Goal: Information Seeking & Learning: Learn about a topic

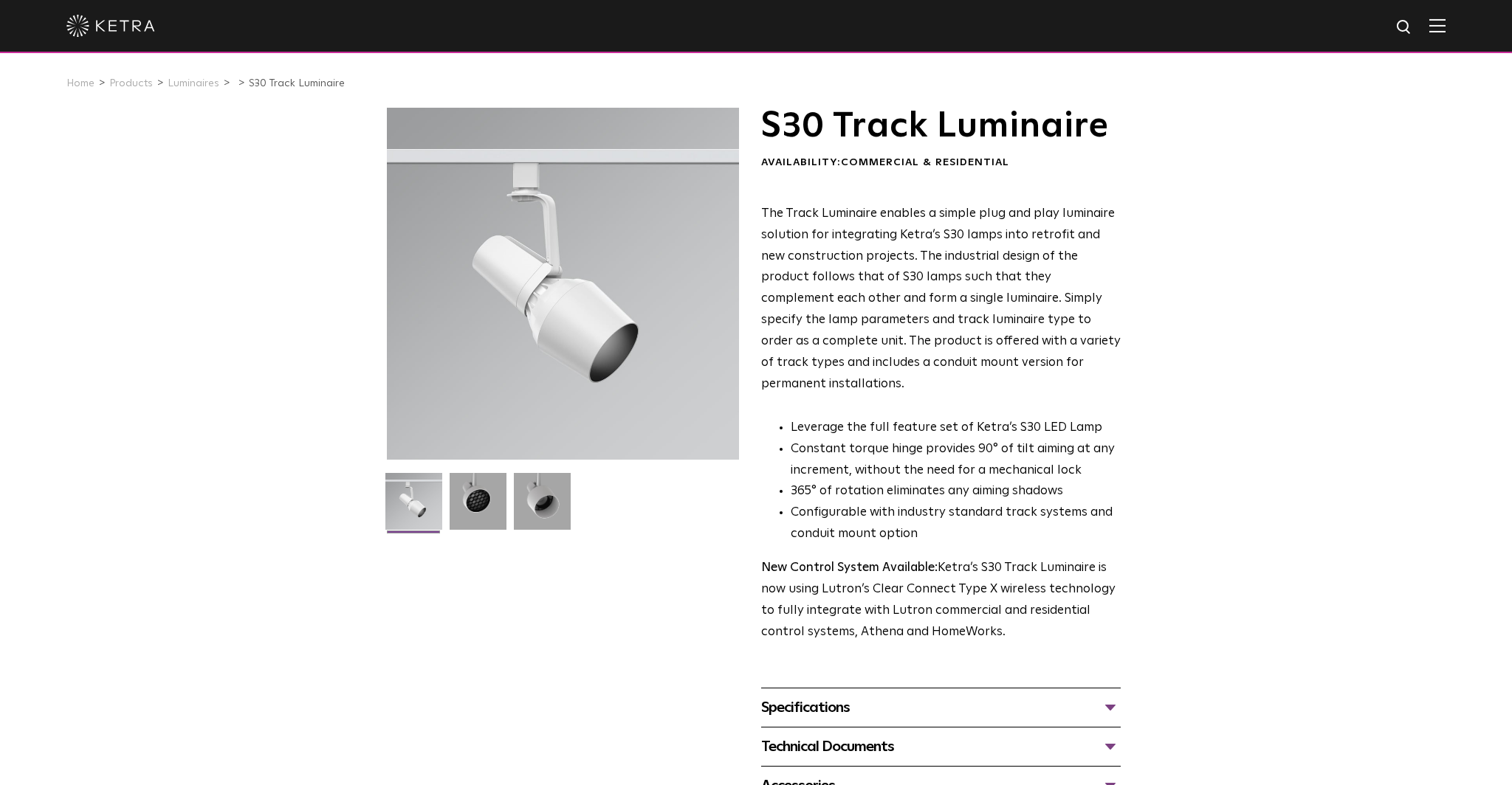
click at [914, 418] on li "Leverage the full feature set of Ketra’s S30 LED Lamp" at bounding box center [955, 429] width 330 height 22
click at [494, 511] on img at bounding box center [478, 507] width 57 height 68
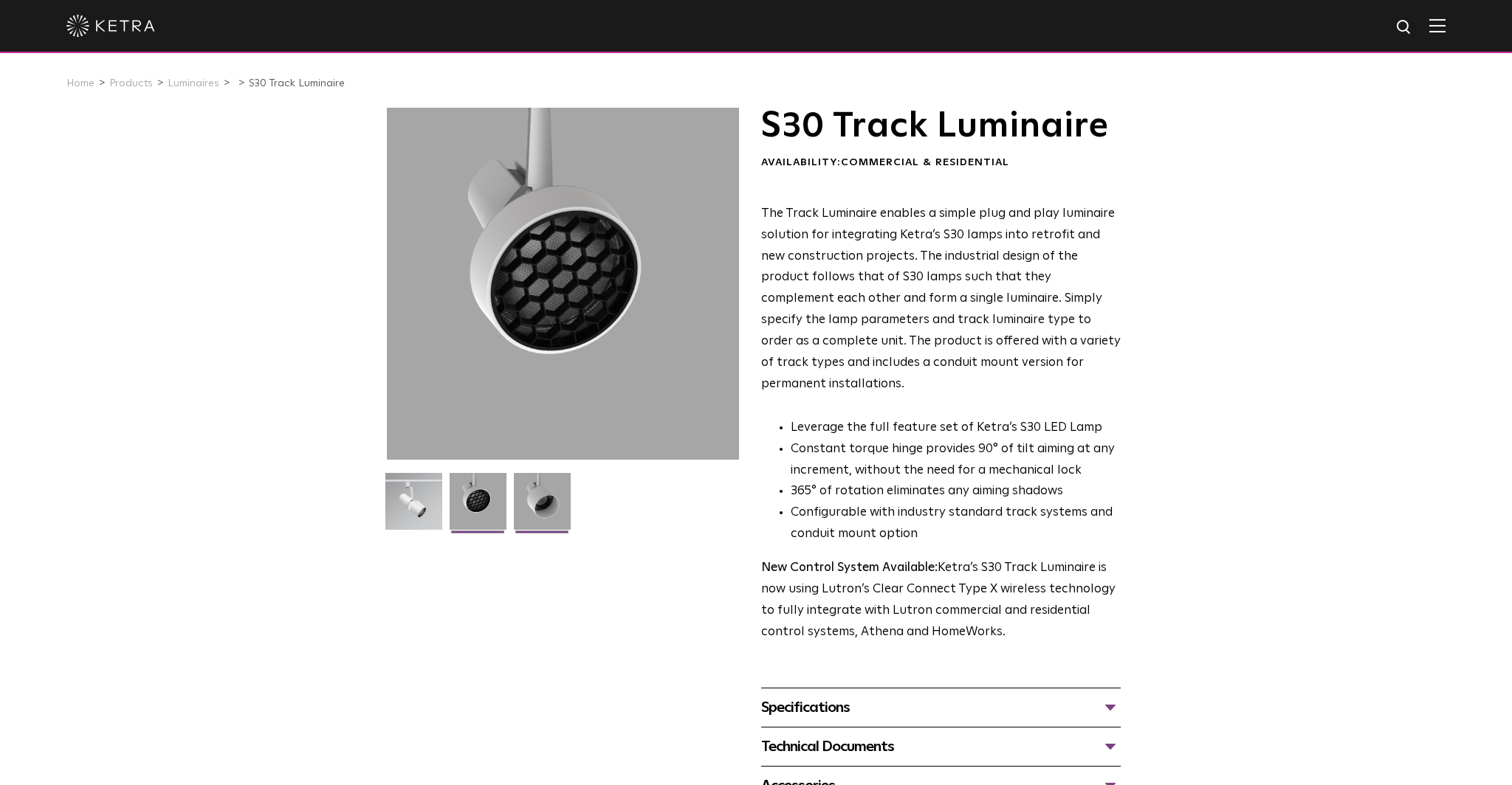
click at [544, 508] on img at bounding box center [543, 507] width 57 height 68
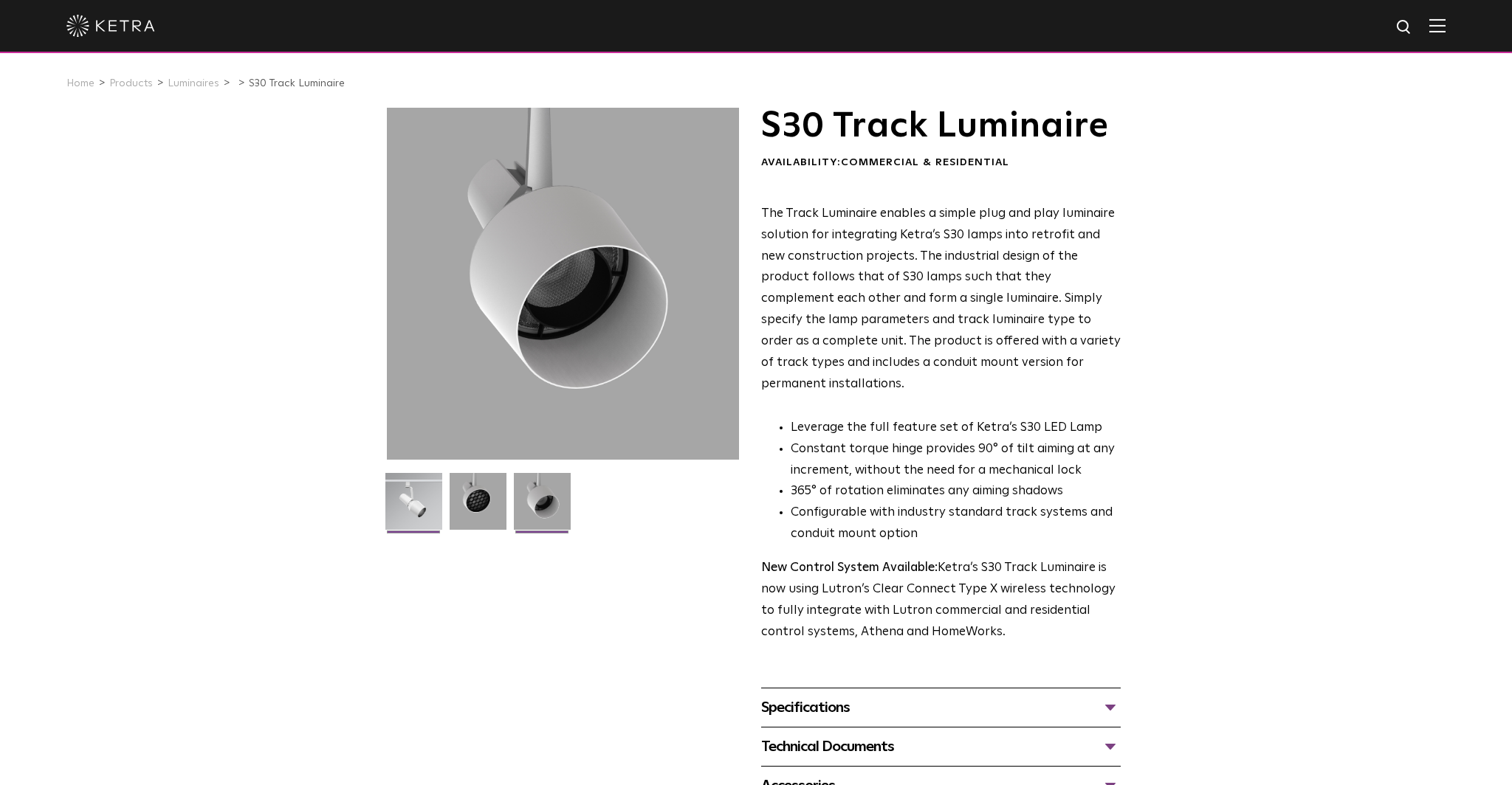
click at [402, 516] on img at bounding box center [414, 507] width 57 height 68
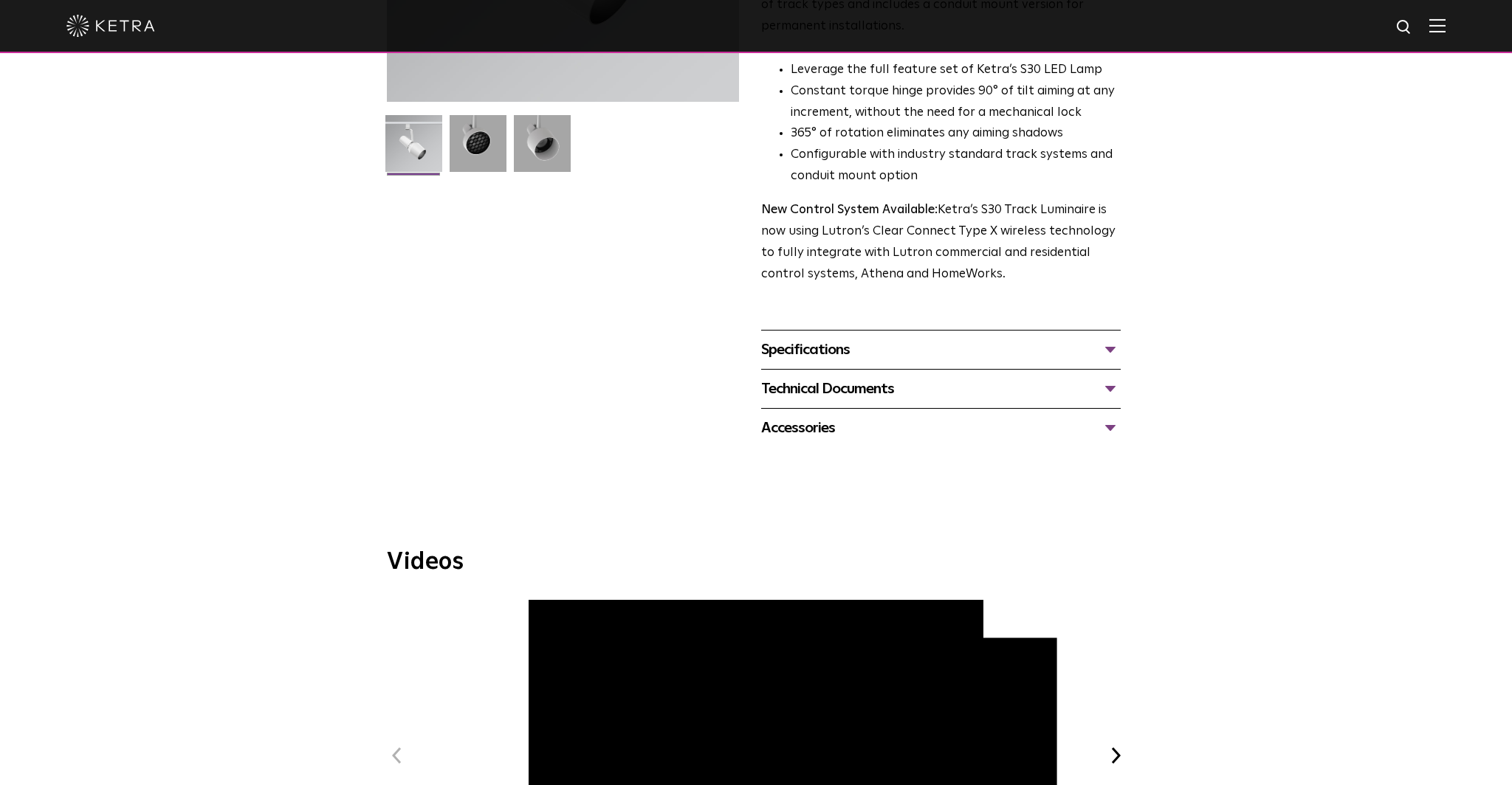
scroll to position [427, 0]
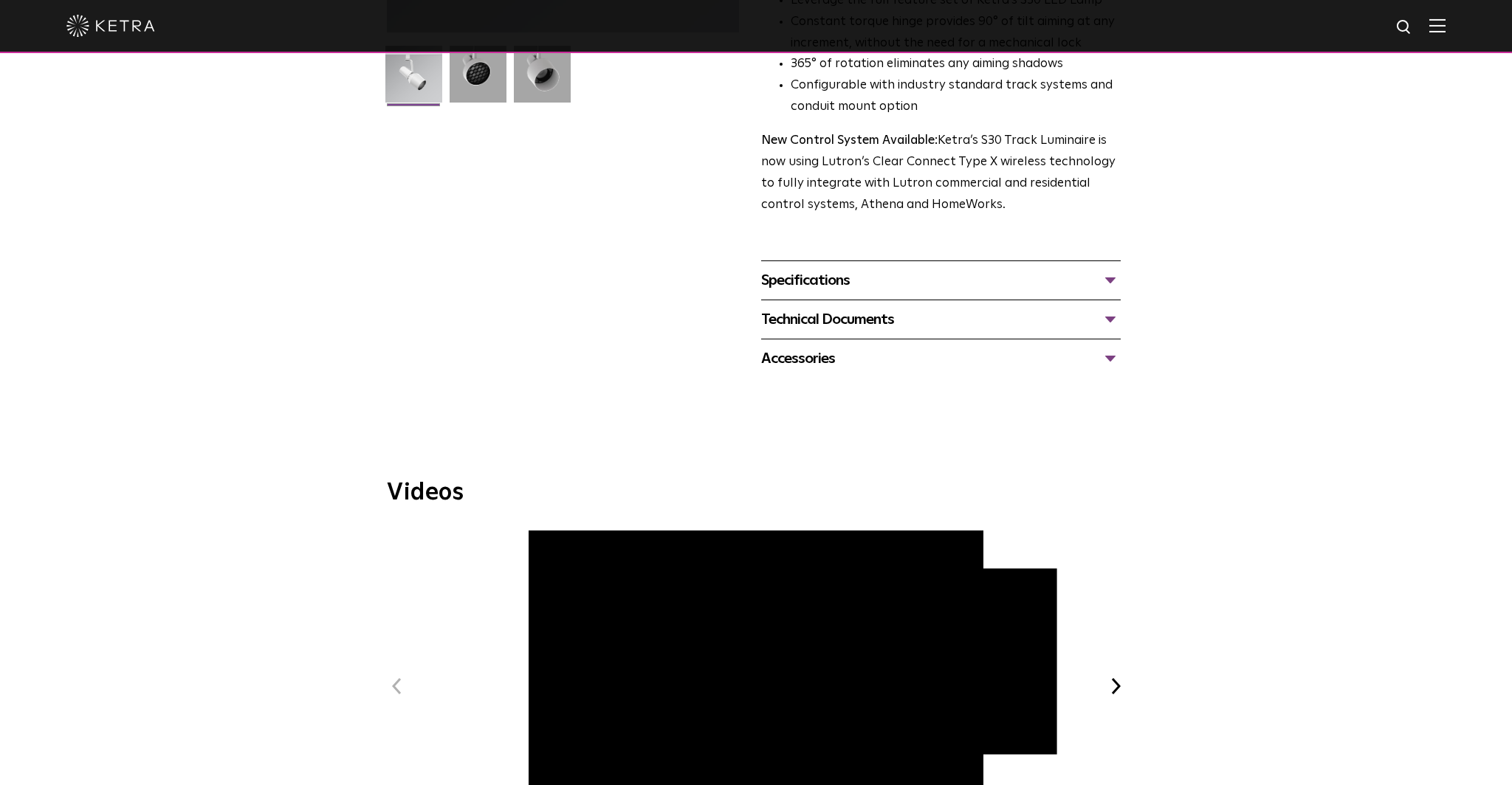
click at [1124, 677] on button "Next" at bounding box center [1115, 686] width 19 height 19
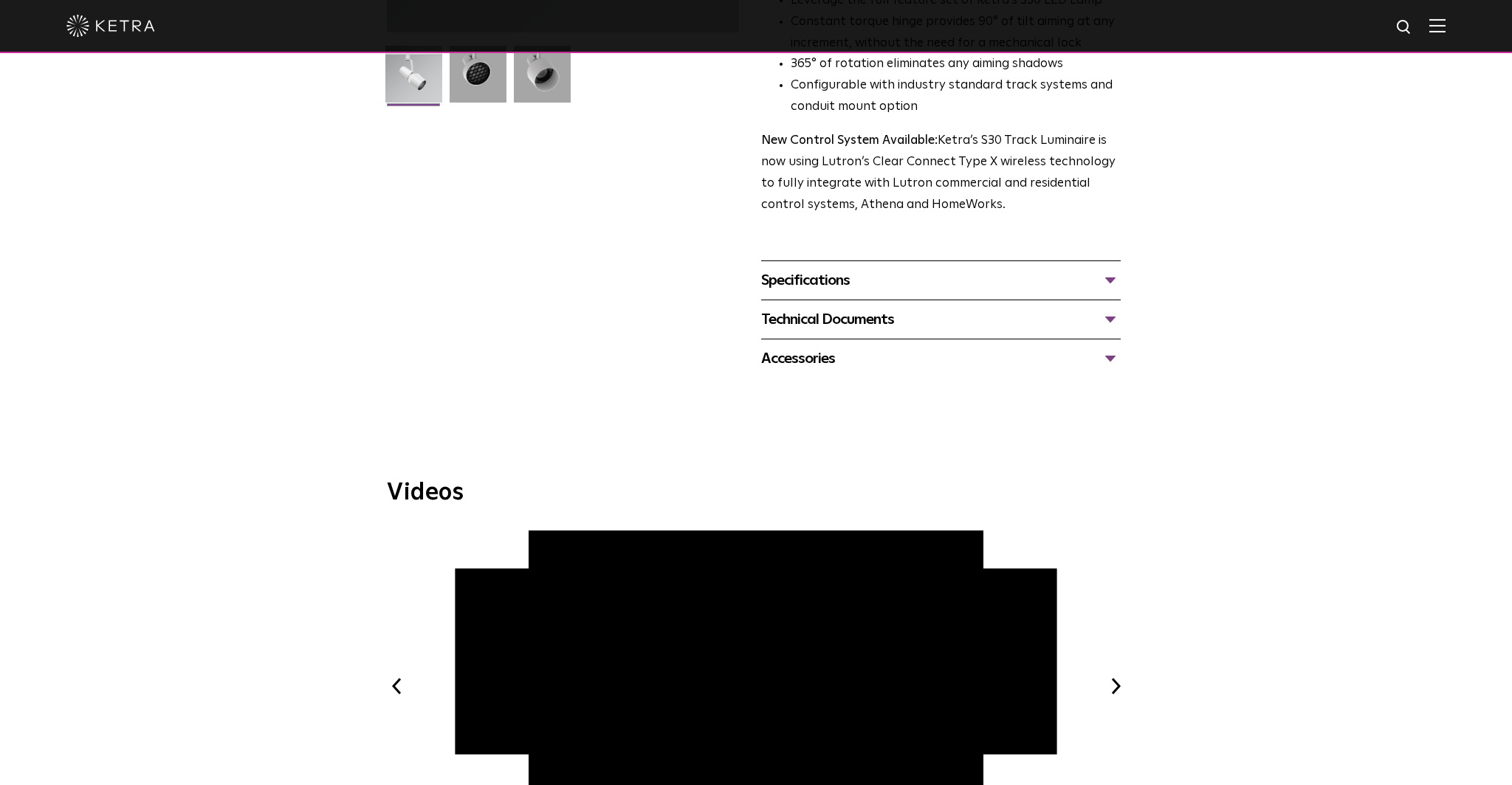
scroll to position [0, 0]
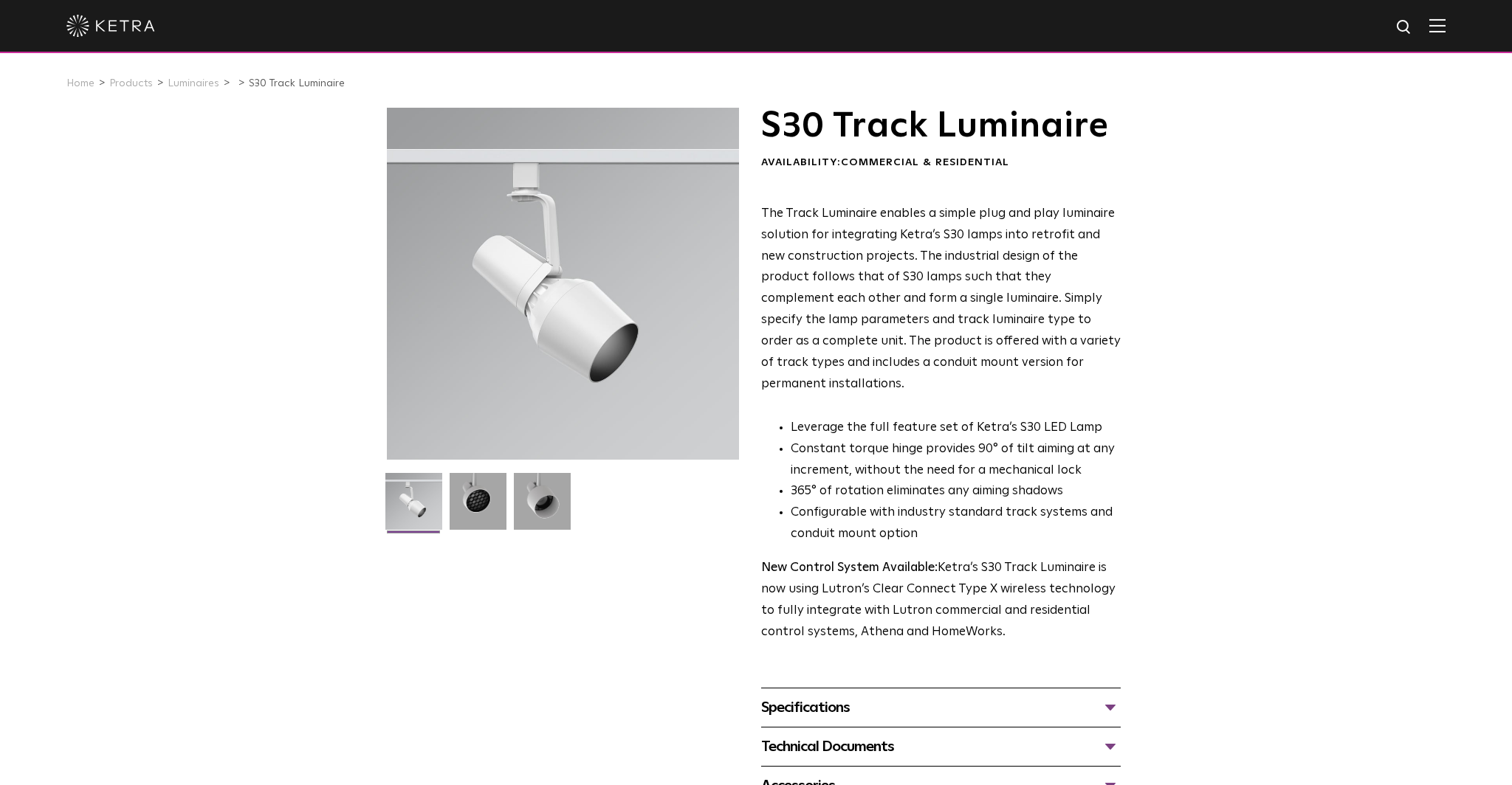
click at [855, 696] on div "Specifications" at bounding box center [941, 708] width 359 height 24
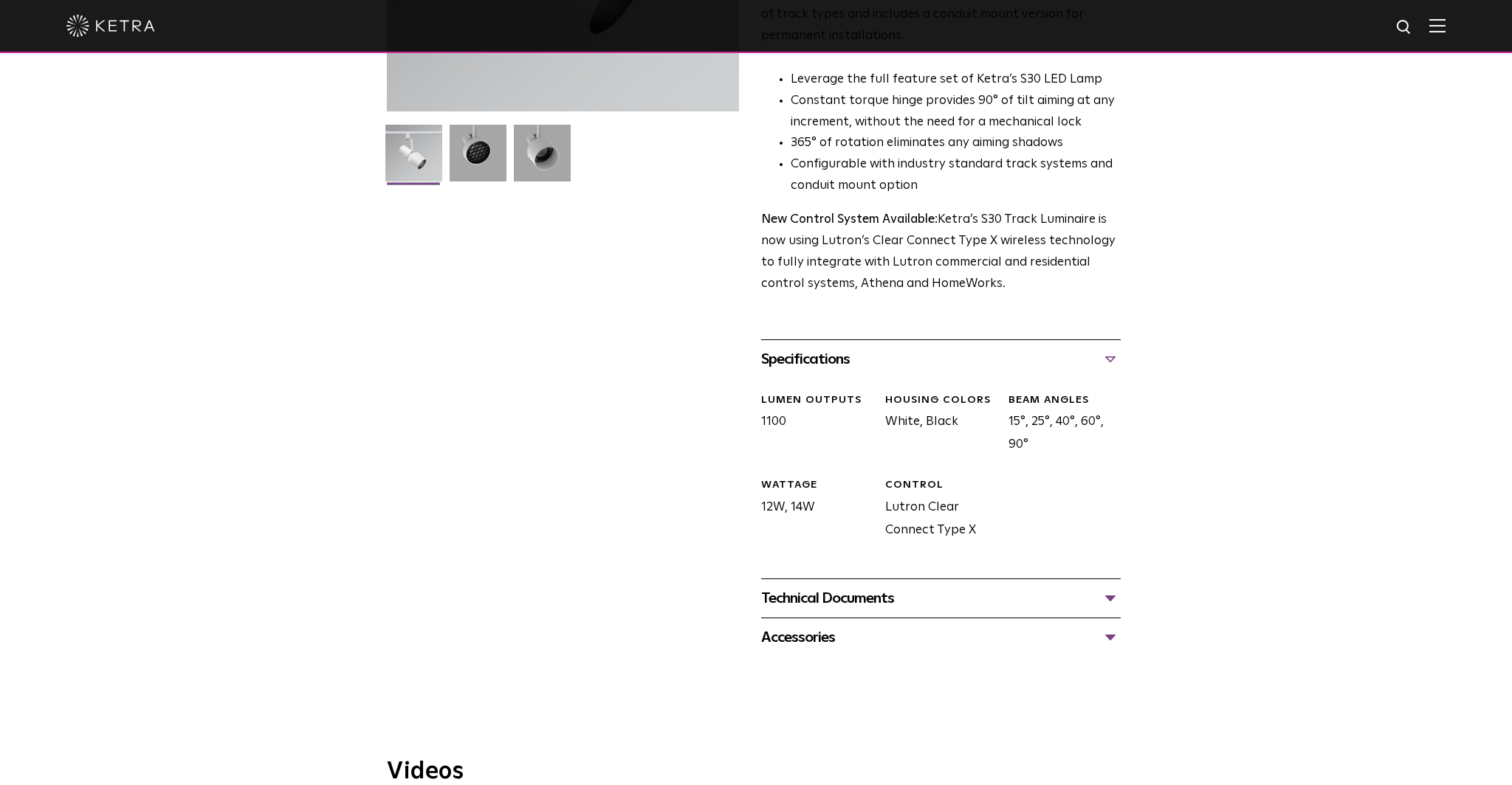
scroll to position [409, 0]
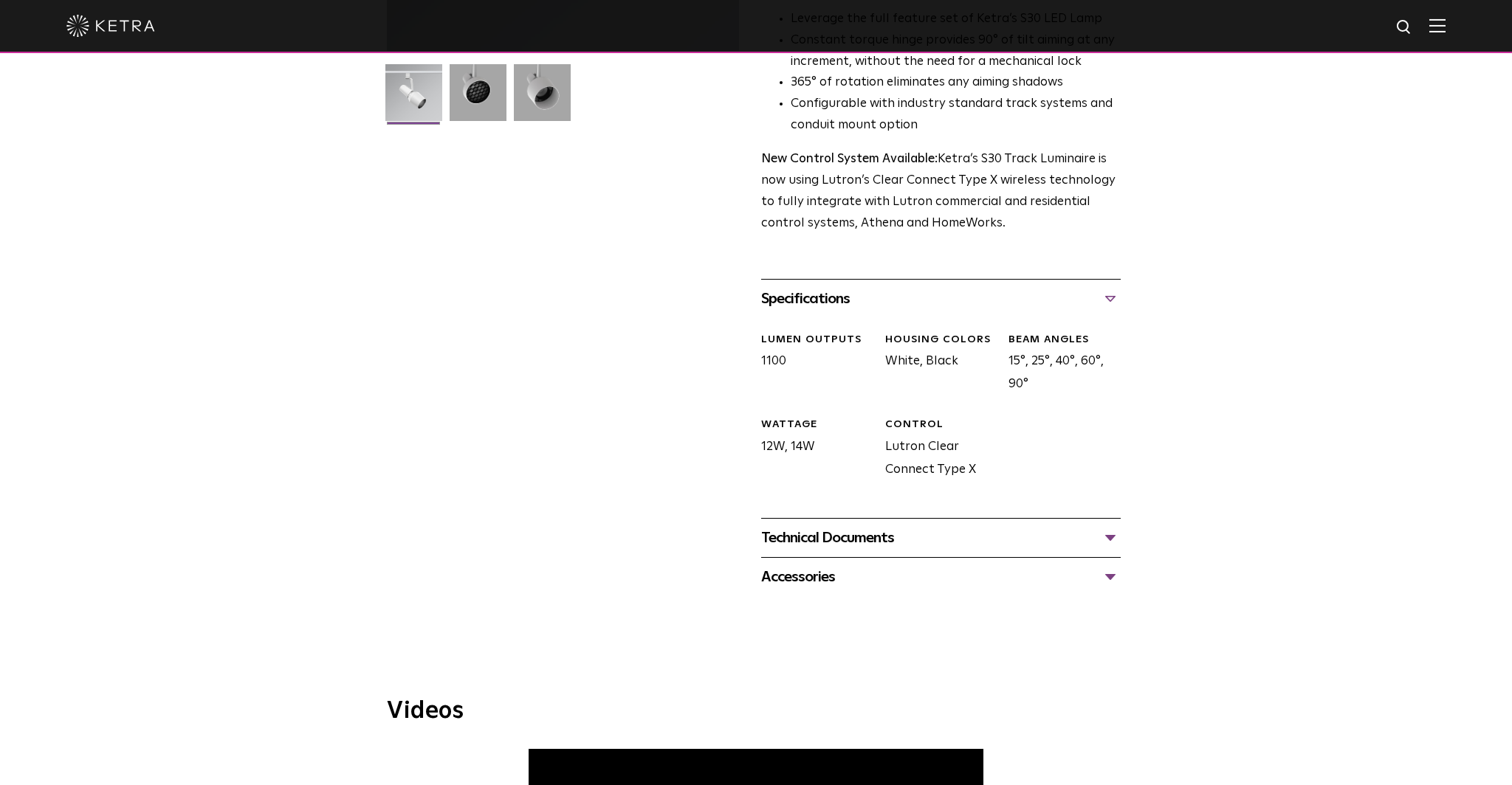
click at [865, 526] on div "Technical Documents" at bounding box center [941, 538] width 359 height 24
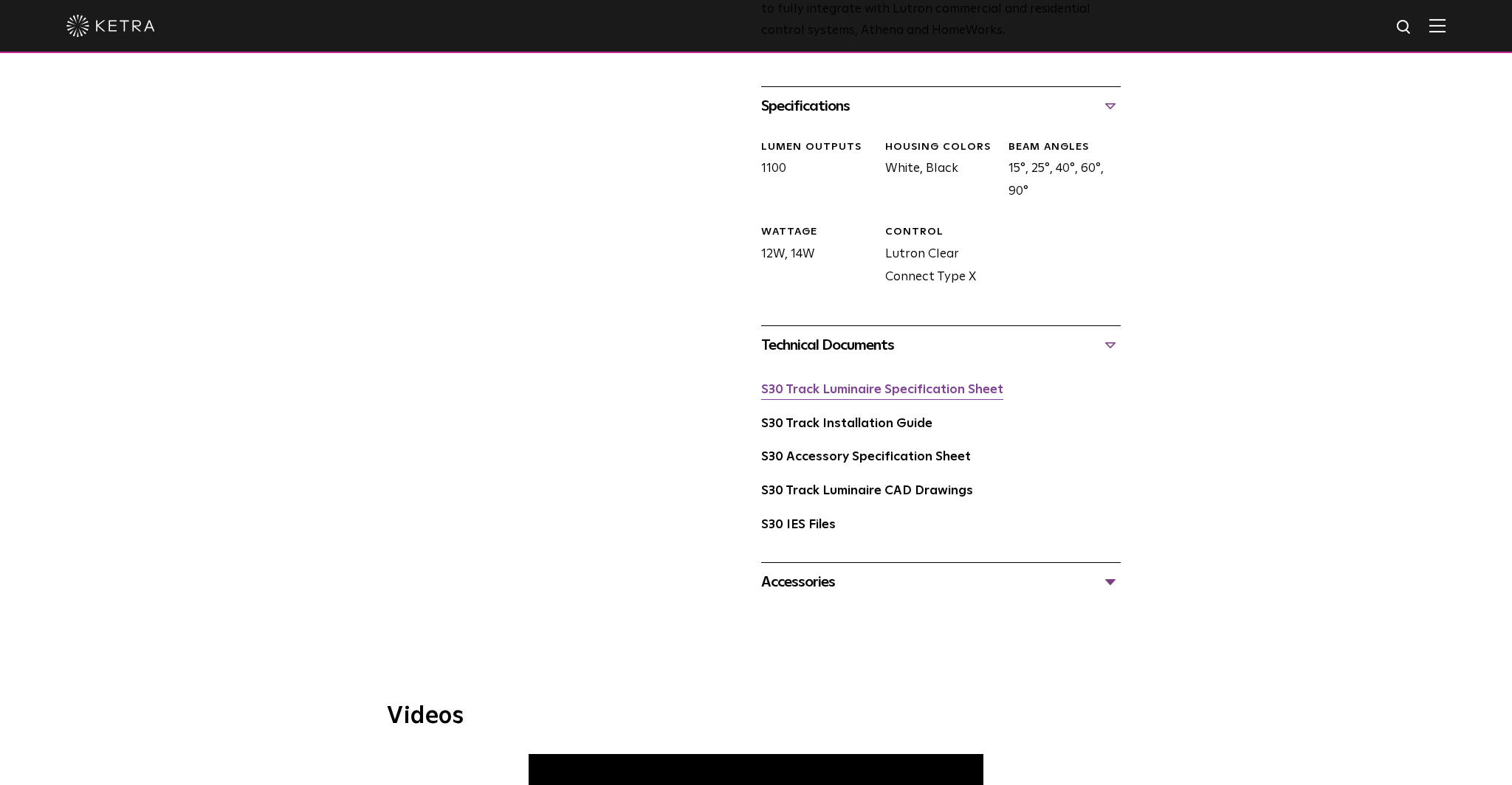
scroll to position [632, 0]
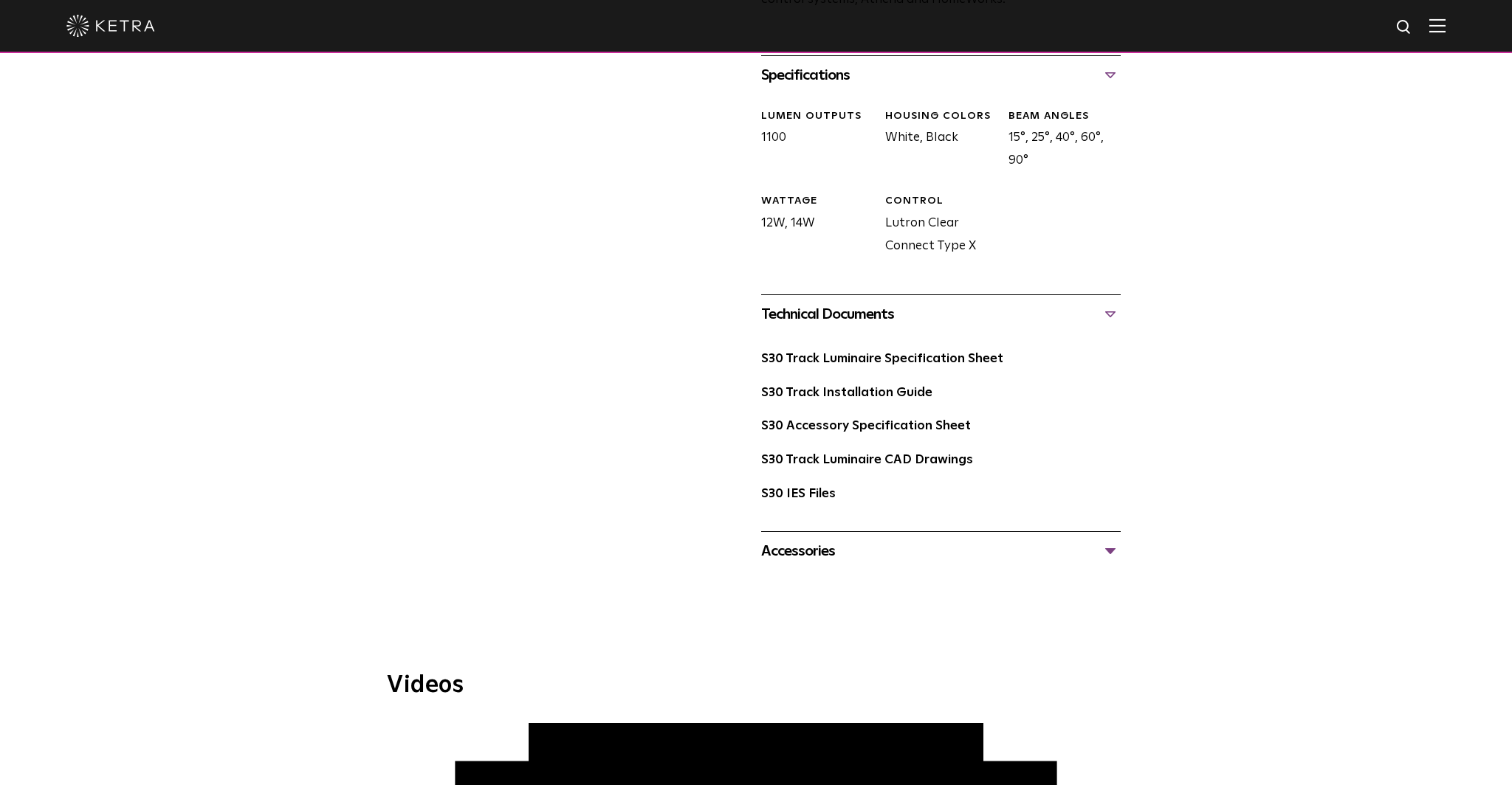
click at [863, 542] on div "Accessories" at bounding box center [941, 551] width 359 height 24
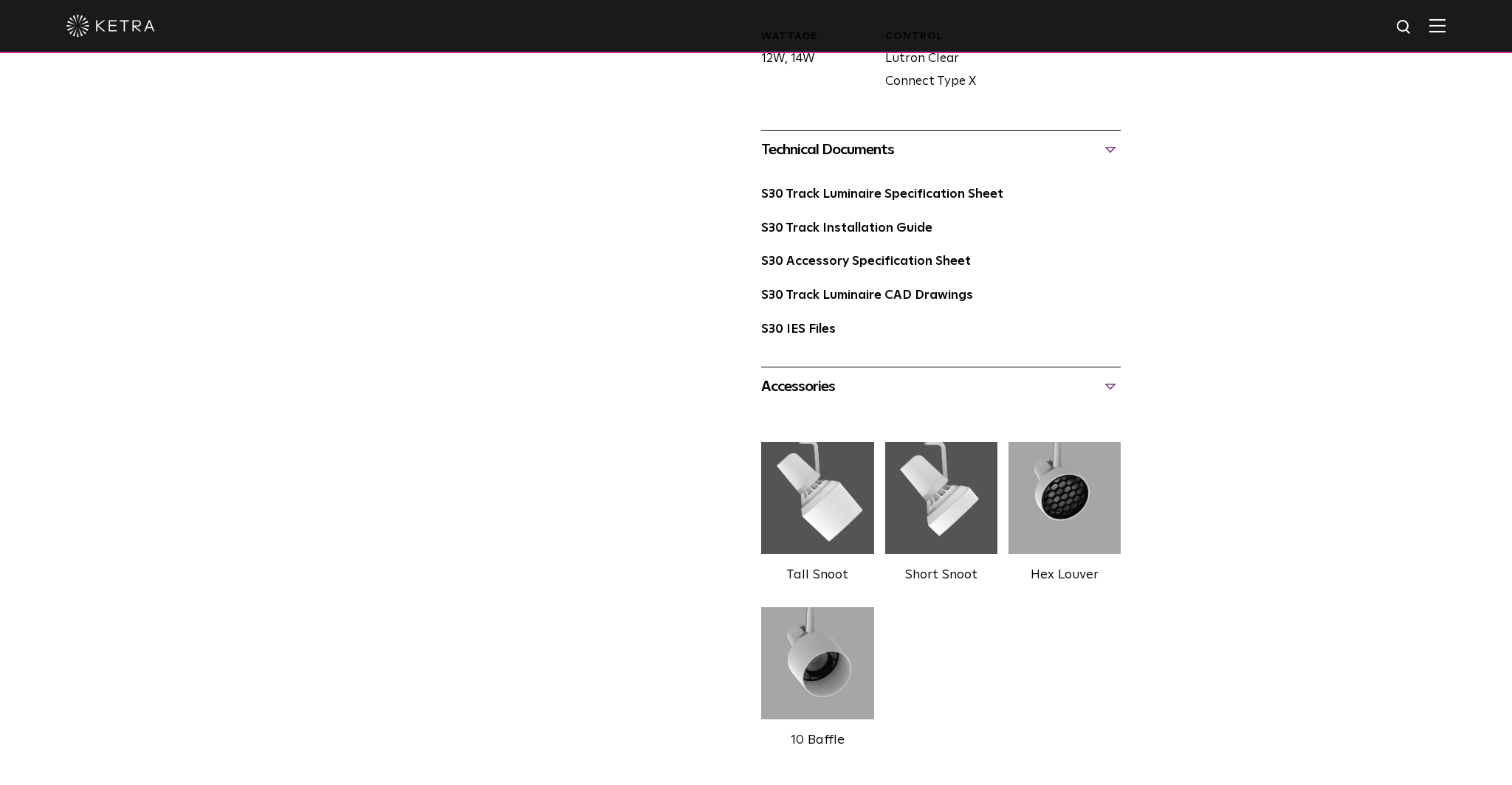
scroll to position [855, 0]
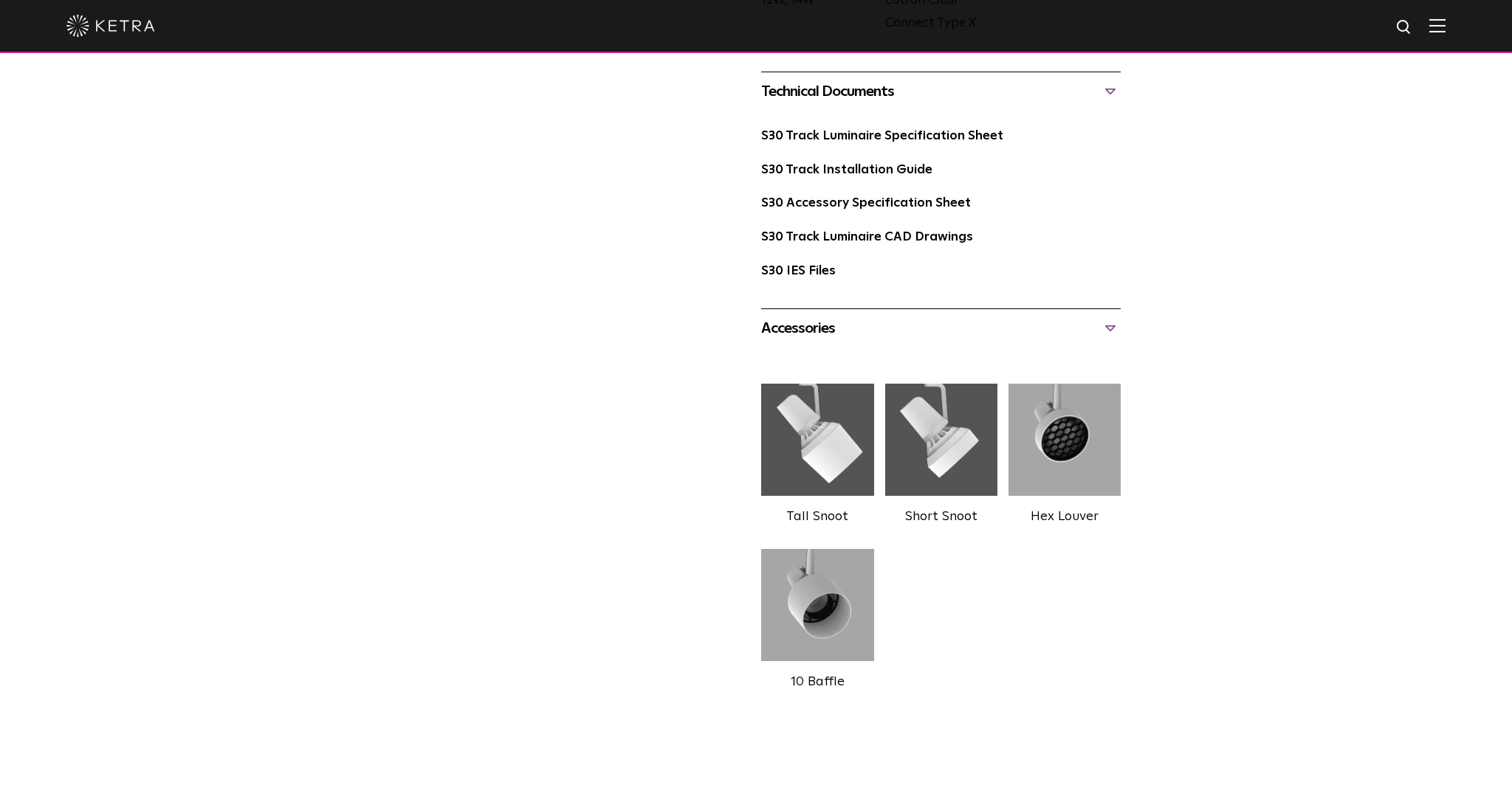
click at [815, 413] on img at bounding box center [817, 440] width 112 height 125
click at [829, 377] on img at bounding box center [817, 440] width 112 height 125
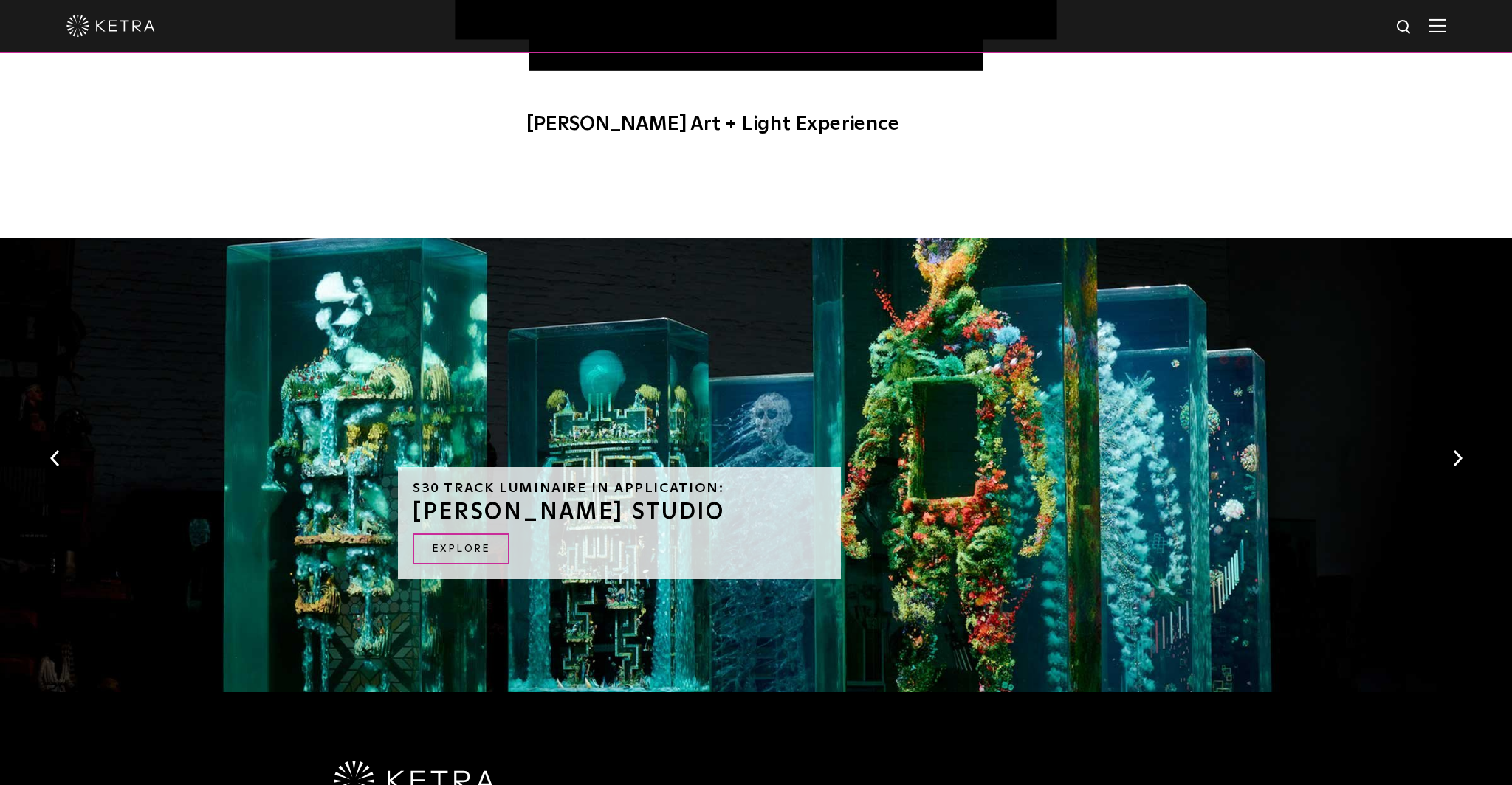
scroll to position [1898, 0]
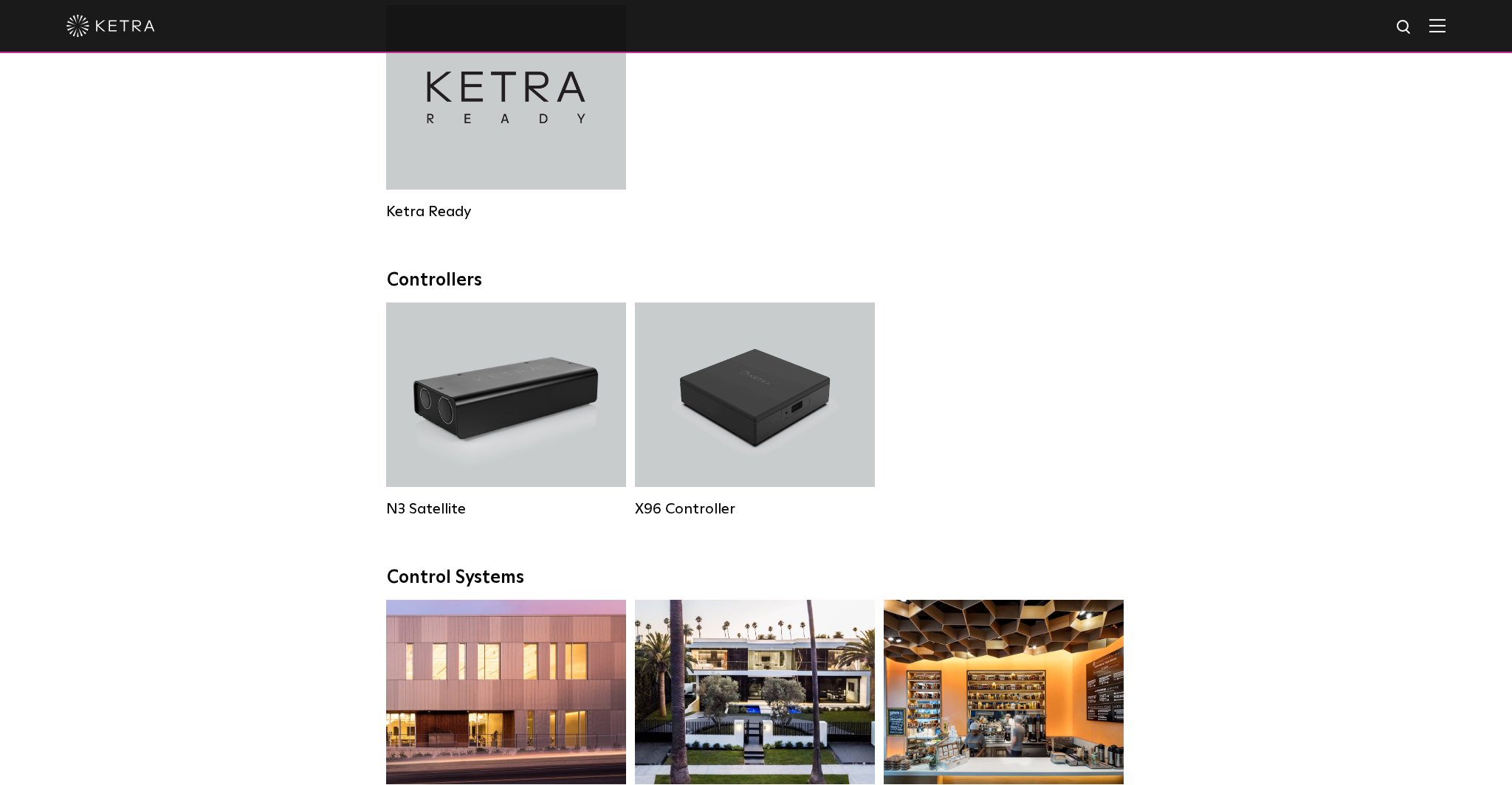
scroll to position [1683, 0]
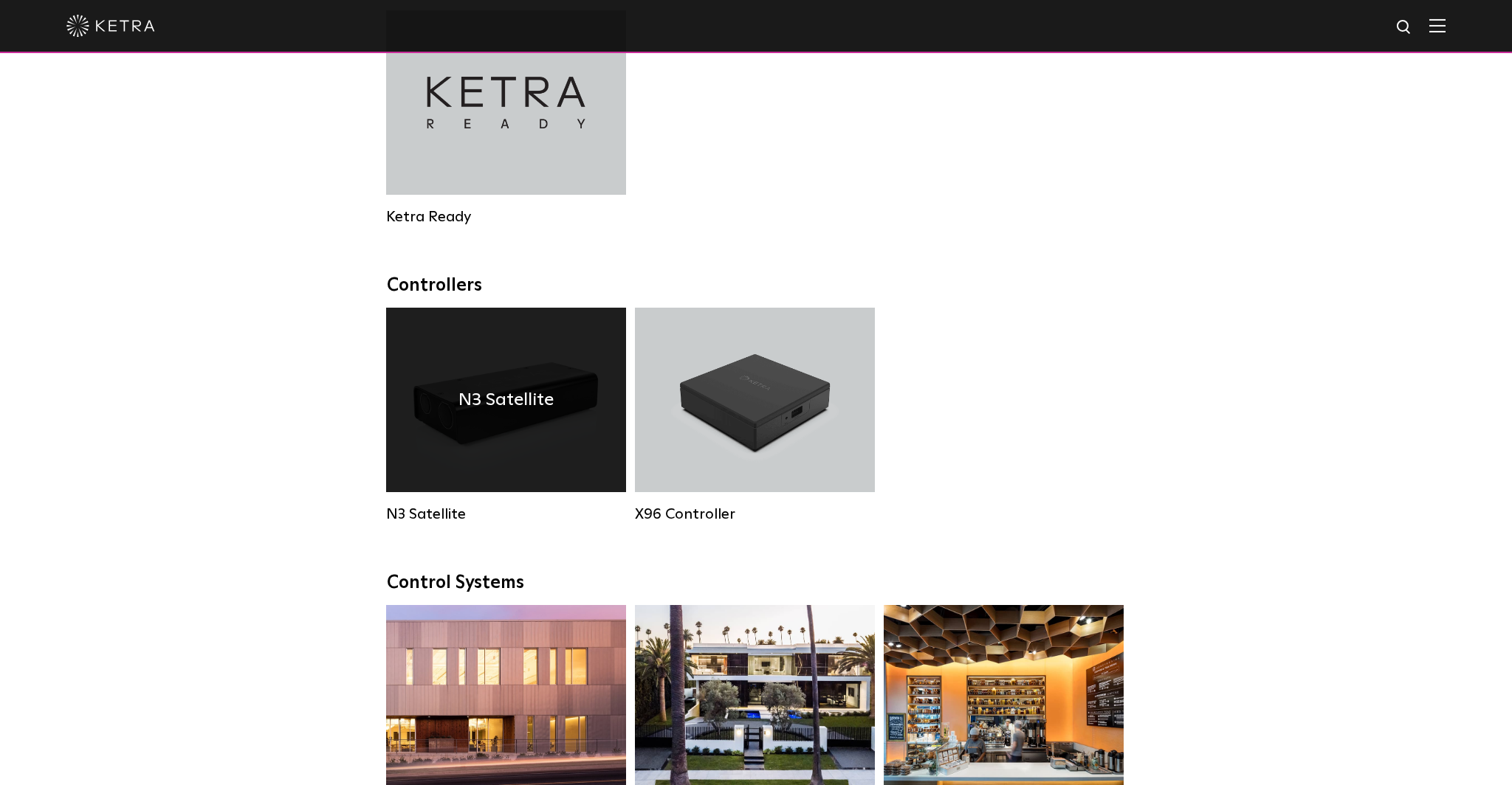
click at [543, 372] on div "N3 Satellite" at bounding box center [506, 399] width 240 height 185
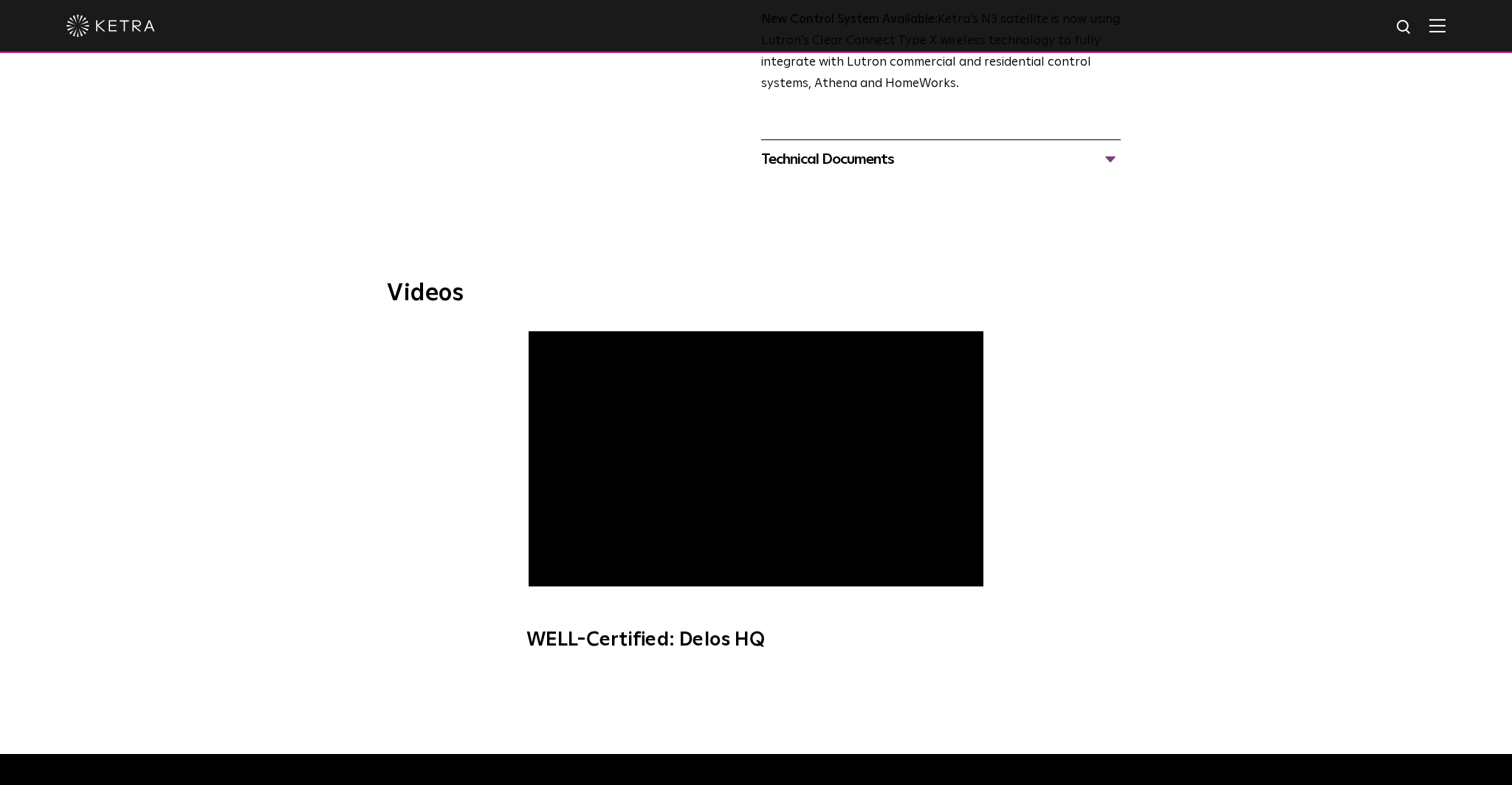
scroll to position [130, 0]
